Goal: Information Seeking & Learning: Learn about a topic

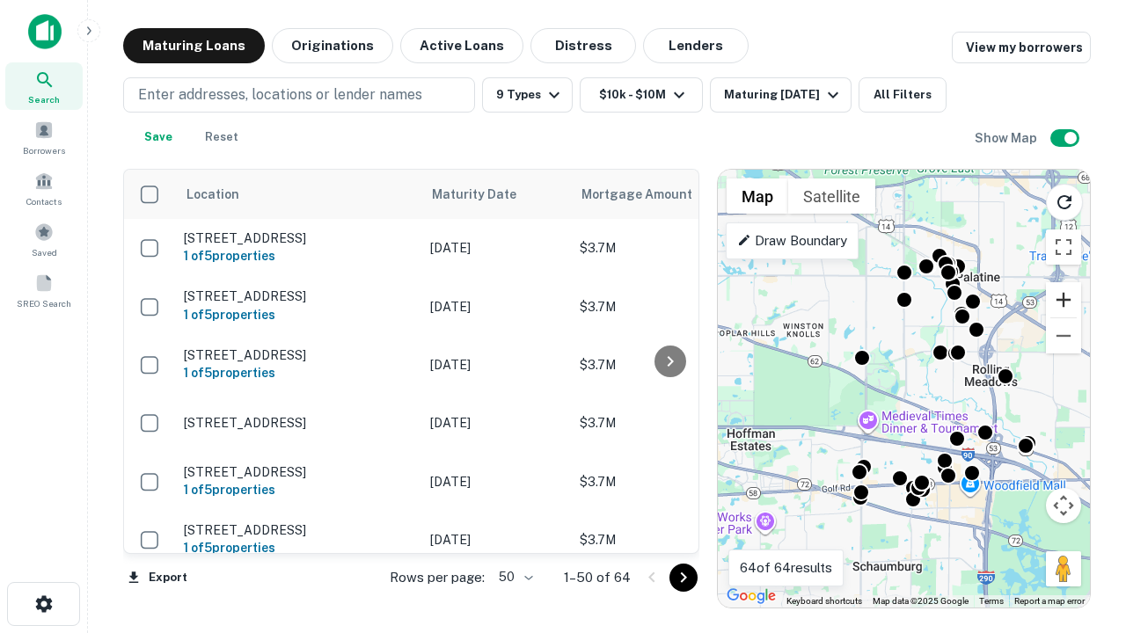
click at [1063, 300] on button "Zoom in" at bounding box center [1063, 299] width 35 height 35
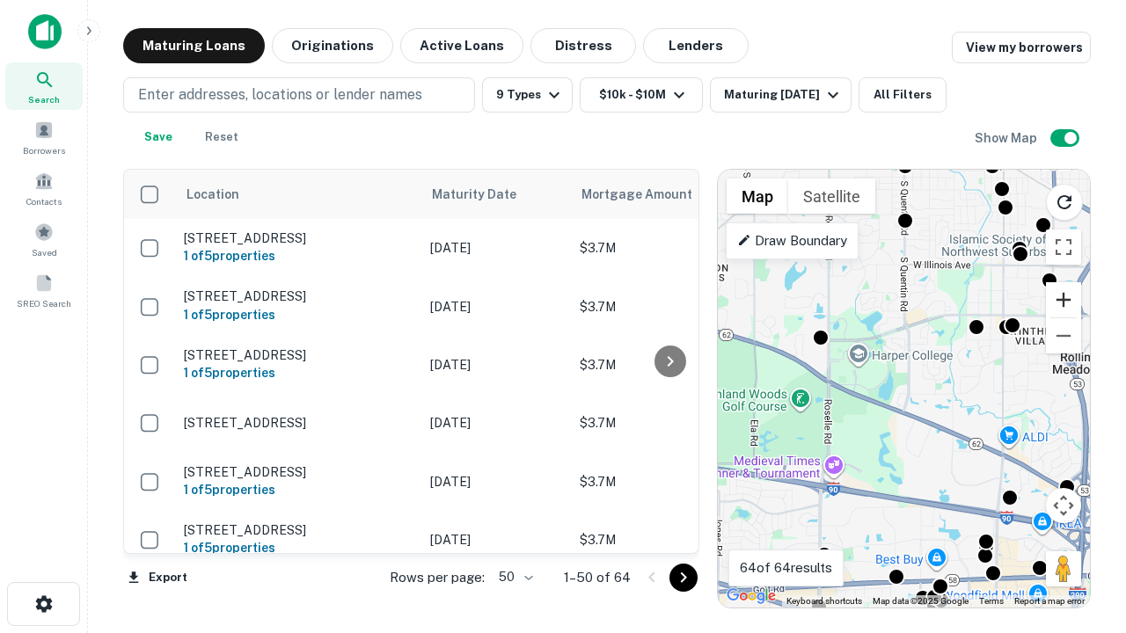
click at [1063, 300] on button "Zoom in" at bounding box center [1063, 299] width 35 height 35
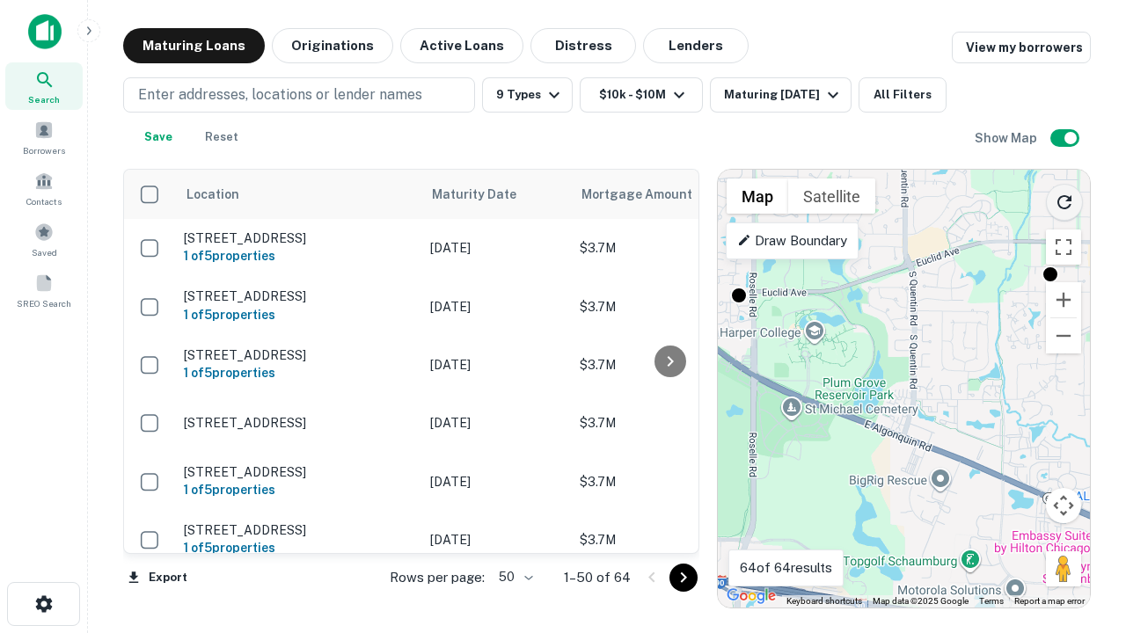
click at [1064, 199] on icon "Reload search area" at bounding box center [1064, 202] width 21 height 21
